Goal: Task Accomplishment & Management: Complete application form

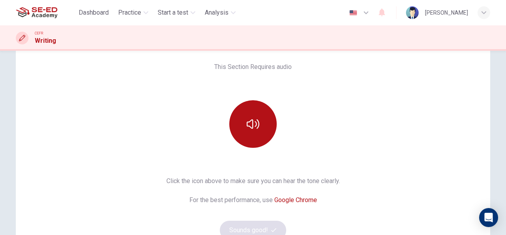
scroll to position [53, 0]
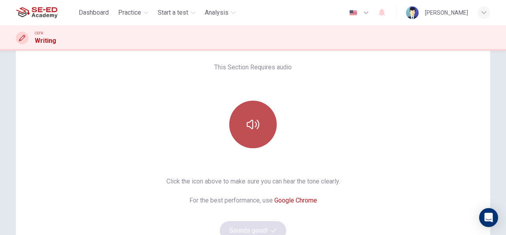
click at [257, 111] on button "button" at bounding box center [252, 123] width 47 height 47
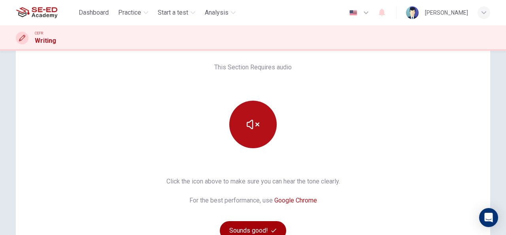
click at [248, 233] on button "Sounds good!" at bounding box center [253, 230] width 66 height 19
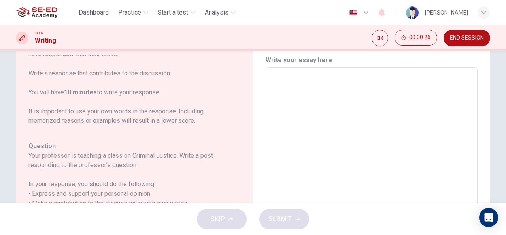
scroll to position [88, 0]
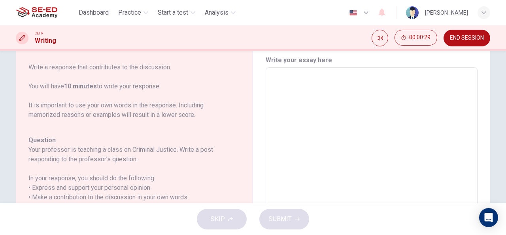
click at [306, 135] on textarea at bounding box center [371, 199] width 201 height 251
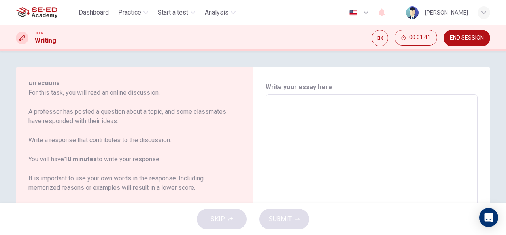
scroll to position [0, 0]
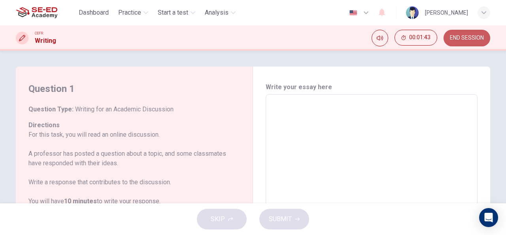
click at [455, 33] on button "END SESSION" at bounding box center [467, 38] width 47 height 17
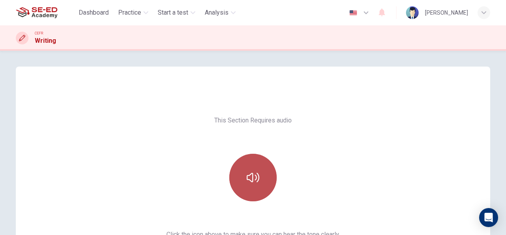
click at [261, 171] on button "button" at bounding box center [252, 176] width 47 height 47
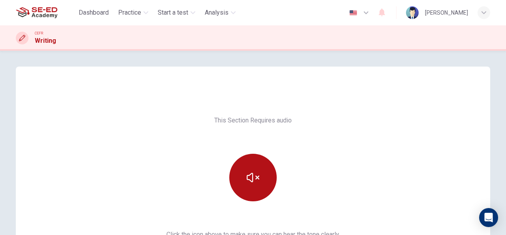
scroll to position [148, 0]
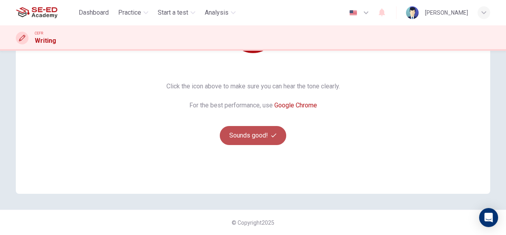
click at [248, 134] on button "Sounds good!" at bounding box center [253, 135] width 66 height 19
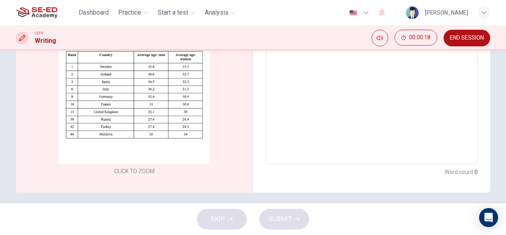
scroll to position [169, 0]
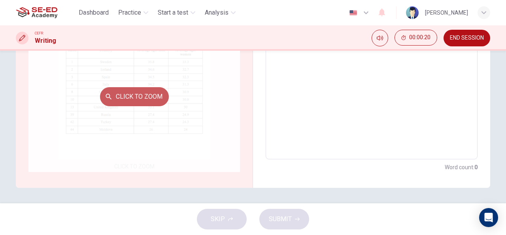
click at [124, 98] on button "Click to Zoom" at bounding box center [134, 96] width 69 height 19
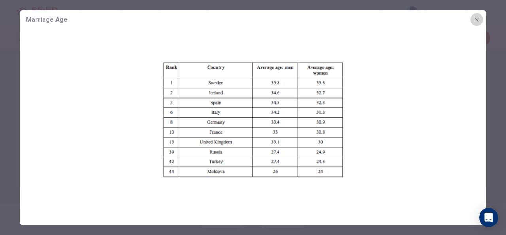
click at [479, 22] on icon "button" at bounding box center [477, 19] width 6 height 6
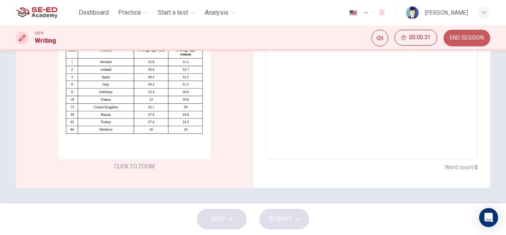
click at [471, 36] on span "END SESSION" at bounding box center [467, 38] width 34 height 6
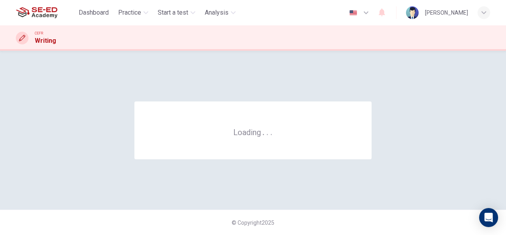
scroll to position [0, 0]
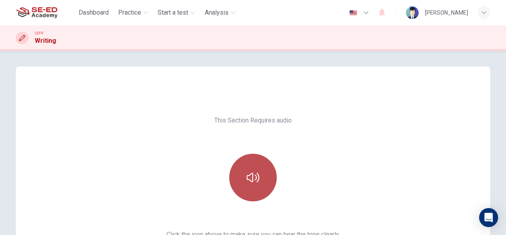
click at [258, 172] on button "button" at bounding box center [252, 176] width 47 height 47
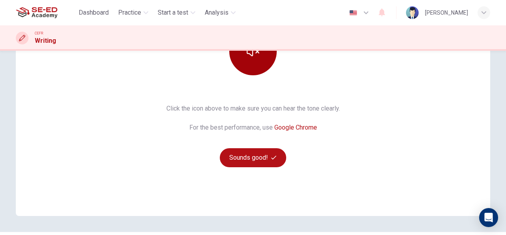
scroll to position [134, 0]
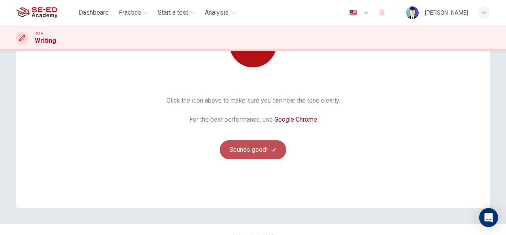
click at [244, 145] on button "Sounds good!" at bounding box center [253, 149] width 66 height 19
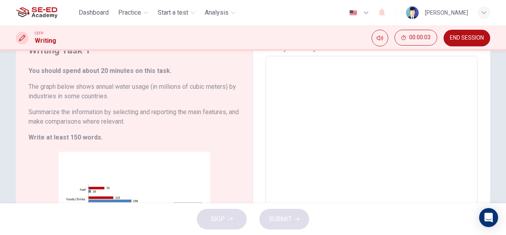
scroll to position [36, 0]
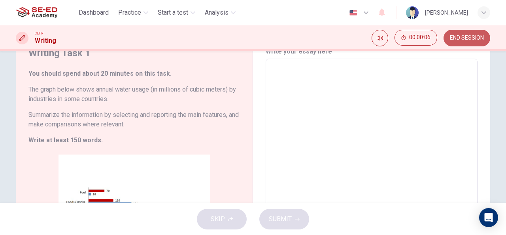
click at [460, 42] on button "END SESSION" at bounding box center [467, 38] width 47 height 17
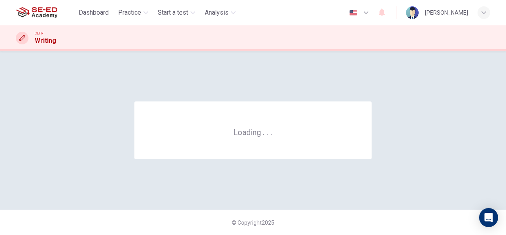
scroll to position [0, 0]
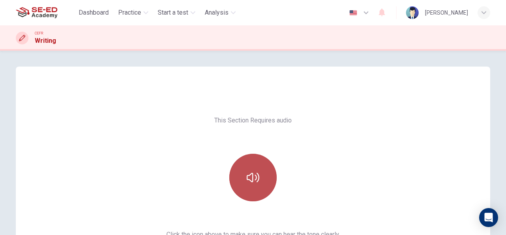
click at [248, 161] on button "button" at bounding box center [252, 176] width 47 height 47
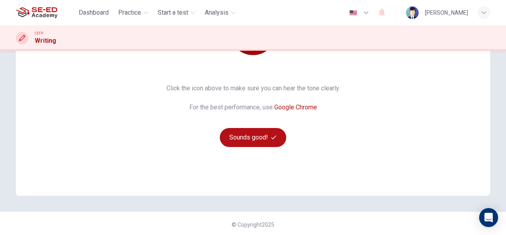
scroll to position [148, 0]
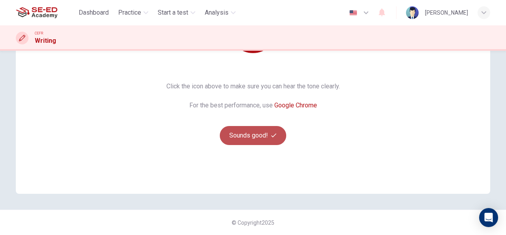
click at [240, 135] on button "Sounds good!" at bounding box center [253, 135] width 66 height 19
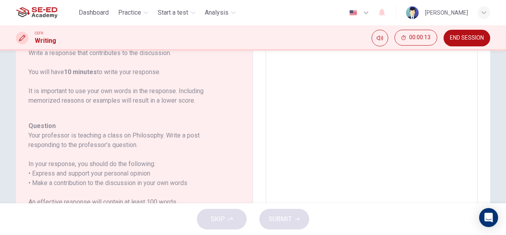
scroll to position [199, 0]
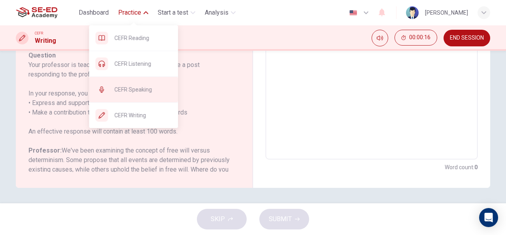
click at [144, 91] on span "CEFR Speaking" at bounding box center [142, 89] width 57 height 9
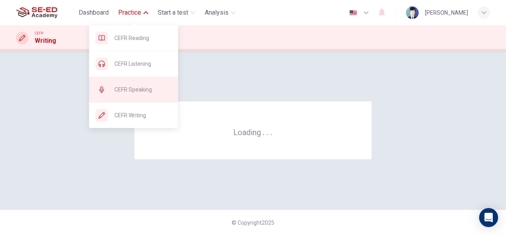
scroll to position [0, 0]
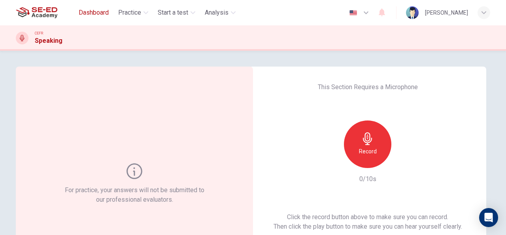
click at [94, 10] on span "Dashboard" at bounding box center [94, 12] width 30 height 9
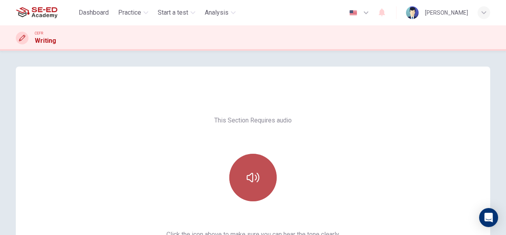
click at [256, 189] on button "button" at bounding box center [252, 176] width 47 height 47
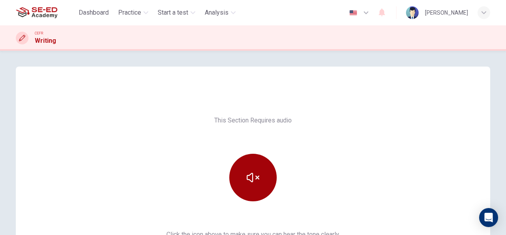
scroll to position [148, 0]
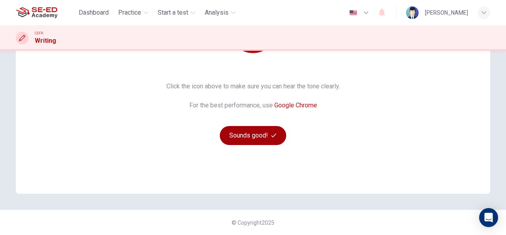
click at [248, 134] on button "Sounds good!" at bounding box center [253, 135] width 66 height 19
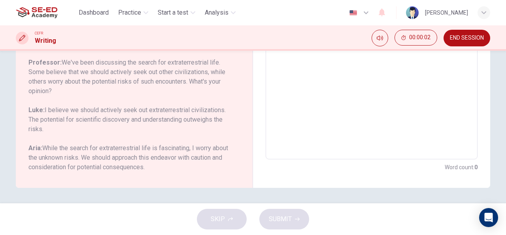
scroll to position [0, 0]
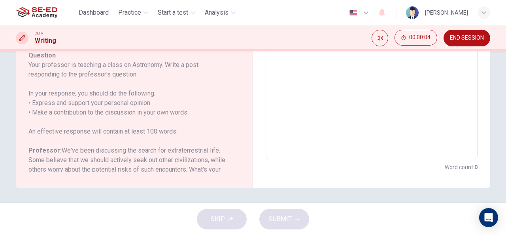
click at [327, 107] on textarea at bounding box center [371, 27] width 201 height 251
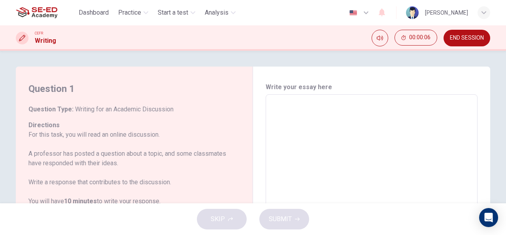
click at [284, 110] on textarea at bounding box center [371, 226] width 201 height 251
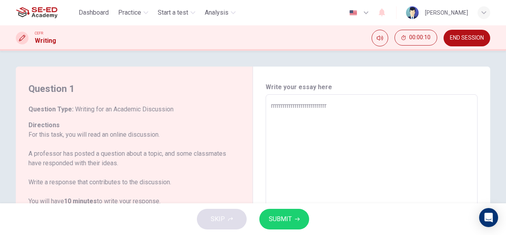
type textarea "rrrrrrrrrrrrrrrrrrrrrrrrrrrr"
click at [291, 226] on button "SUBMIT" at bounding box center [284, 218] width 50 height 21
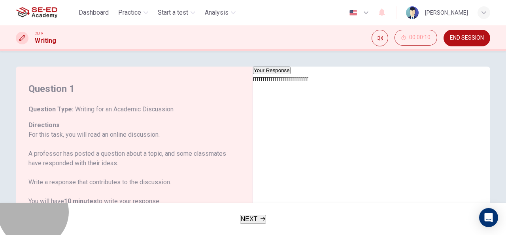
click at [259, 217] on button "NEXT" at bounding box center [253, 218] width 26 height 9
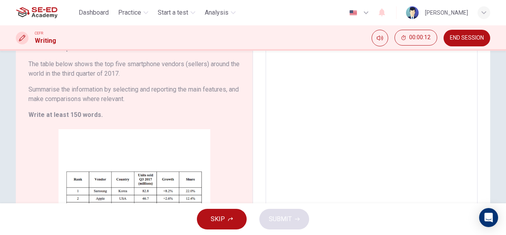
scroll to position [55, 0]
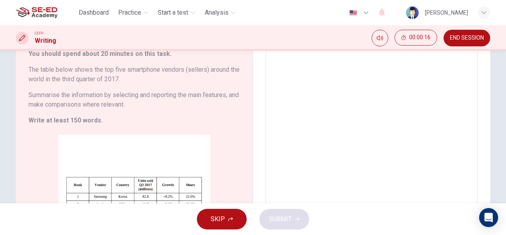
click at [316, 94] on textarea at bounding box center [371, 155] width 201 height 221
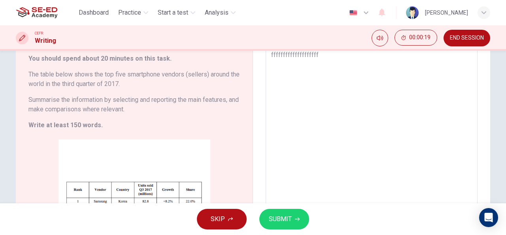
type textarea "ffffffffffffffffffff"
click at [280, 226] on button "SUBMIT" at bounding box center [284, 218] width 50 height 21
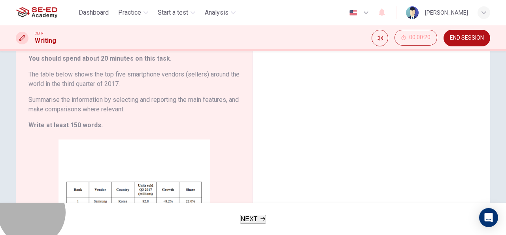
click at [258, 218] on button "NEXT" at bounding box center [253, 218] width 26 height 9
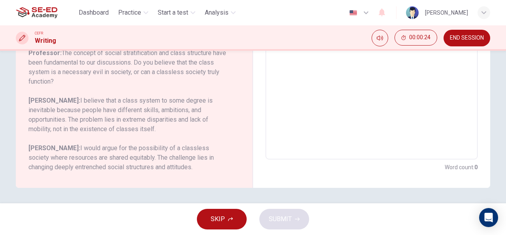
scroll to position [0, 0]
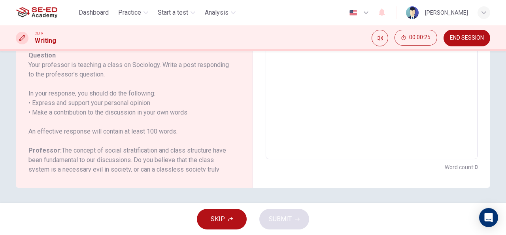
click at [317, 97] on textarea at bounding box center [371, 27] width 201 height 251
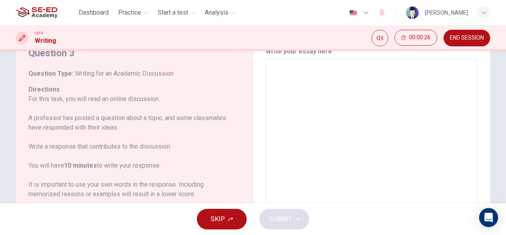
scroll to position [35, 0]
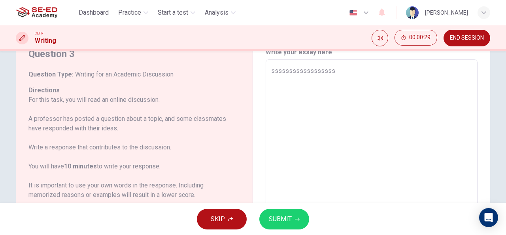
type textarea "ssssssssssssssssss"
click at [228, 223] on button "SKIP" at bounding box center [222, 218] width 50 height 21
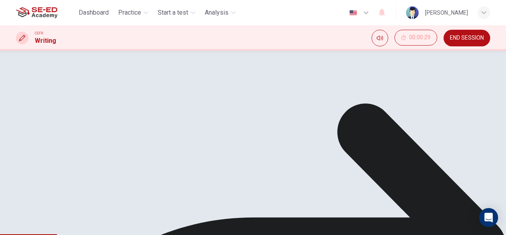
scroll to position [176, 0]
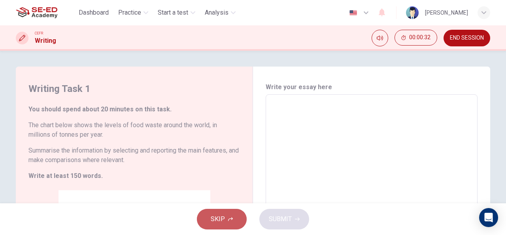
click at [218, 216] on span "SKIP" at bounding box center [218, 218] width 14 height 11
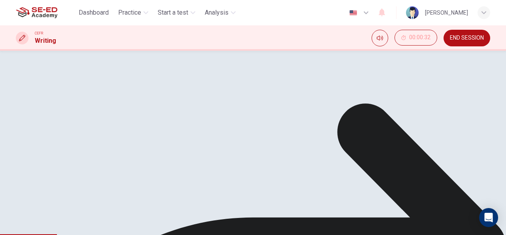
scroll to position [138, 0]
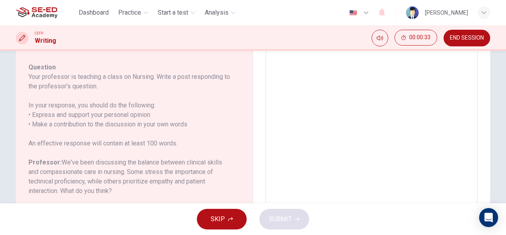
scroll to position [108, 0]
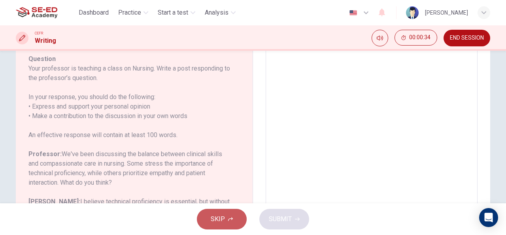
click at [221, 215] on span "SKIP" at bounding box center [218, 218] width 14 height 11
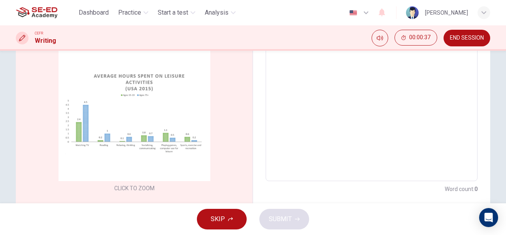
scroll to position [169, 0]
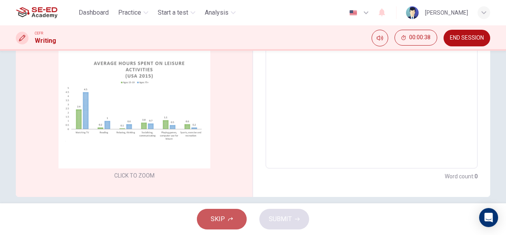
click at [218, 216] on span "SKIP" at bounding box center [218, 218] width 14 height 11
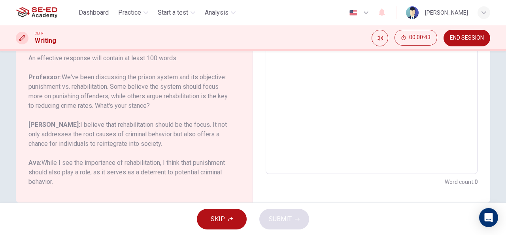
scroll to position [188, 0]
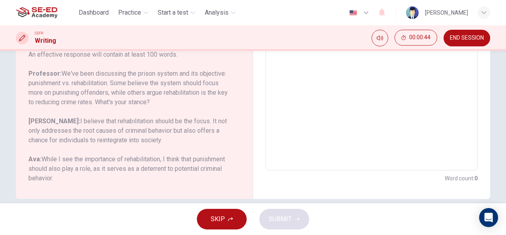
click at [224, 222] on span "SKIP" at bounding box center [218, 218] width 14 height 11
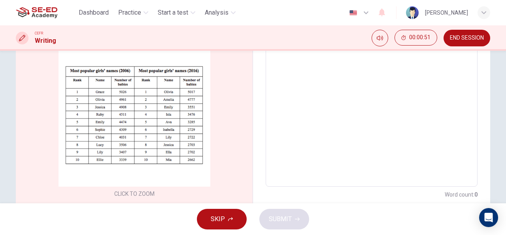
scroll to position [141, 0]
click at [222, 221] on span "SKIP" at bounding box center [218, 218] width 14 height 11
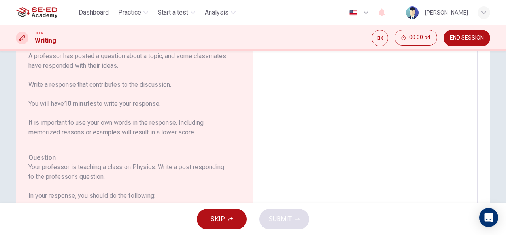
scroll to position [96, 0]
click at [222, 218] on span "SKIP" at bounding box center [218, 218] width 14 height 11
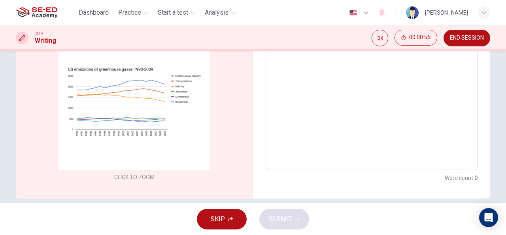
scroll to position [84, 0]
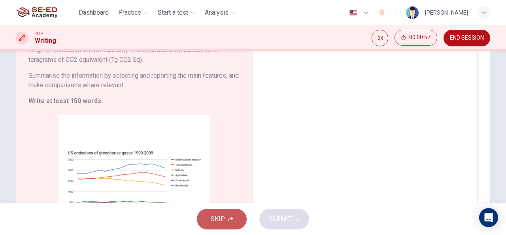
click at [224, 211] on button "SKIP" at bounding box center [222, 218] width 50 height 21
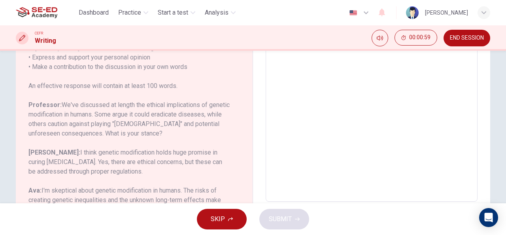
scroll to position [199, 0]
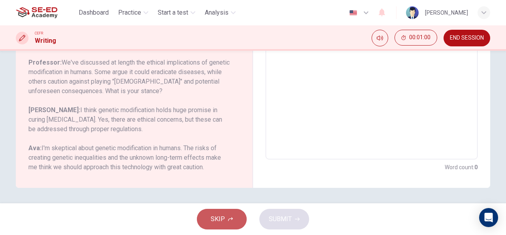
click at [221, 218] on span "SKIP" at bounding box center [218, 218] width 14 height 11
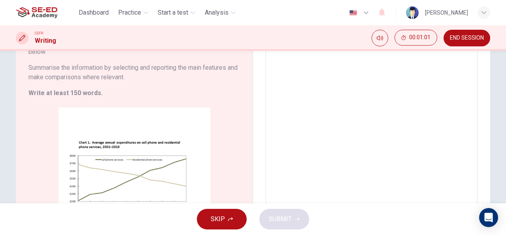
scroll to position [108, 0]
click at [227, 223] on button "SKIP" at bounding box center [222, 218] width 50 height 21
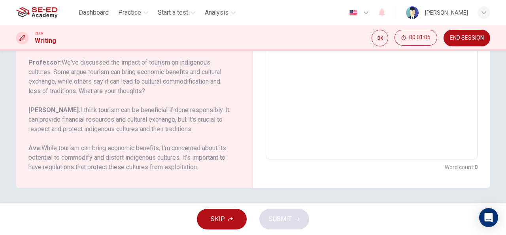
scroll to position [0, 0]
